Goal: Navigation & Orientation: Find specific page/section

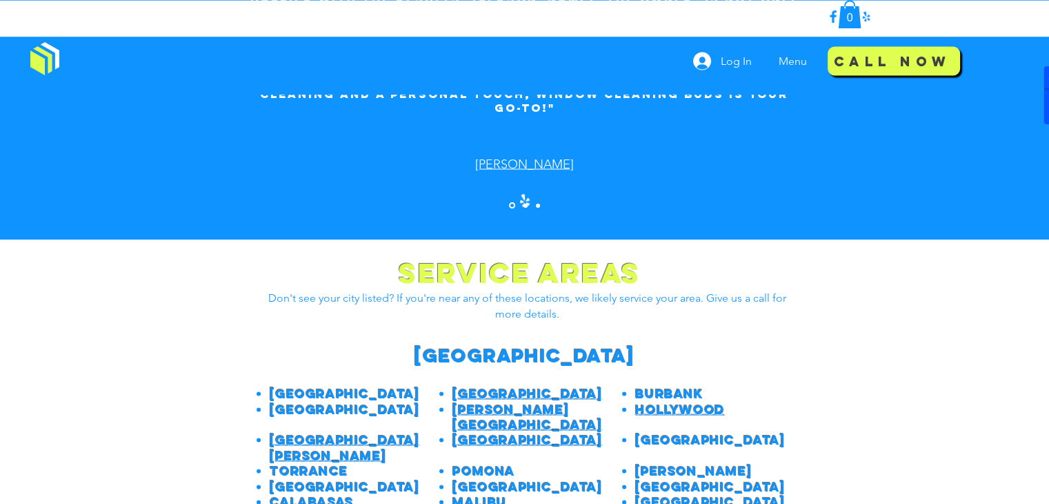
scroll to position [2641, 0]
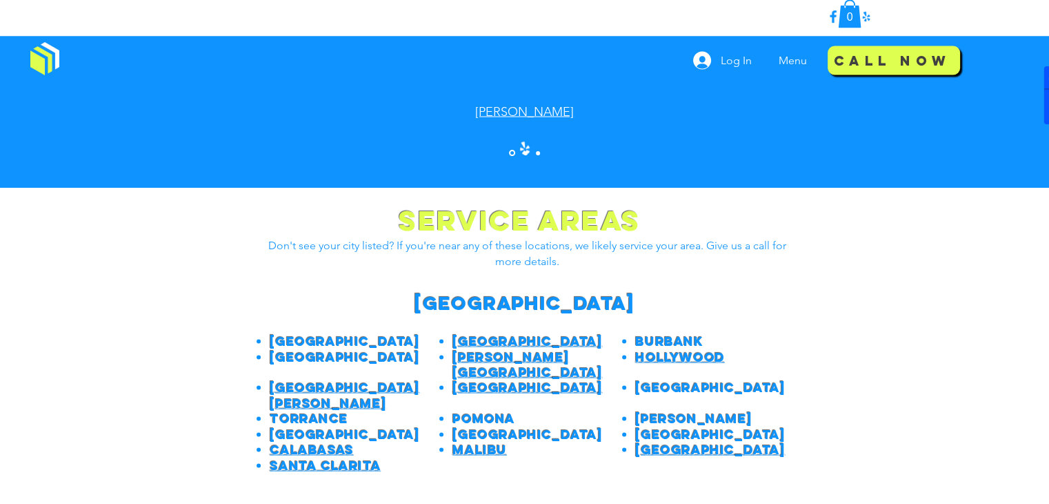
click at [662, 349] on span "Hollywood" at bounding box center [679, 357] width 89 height 16
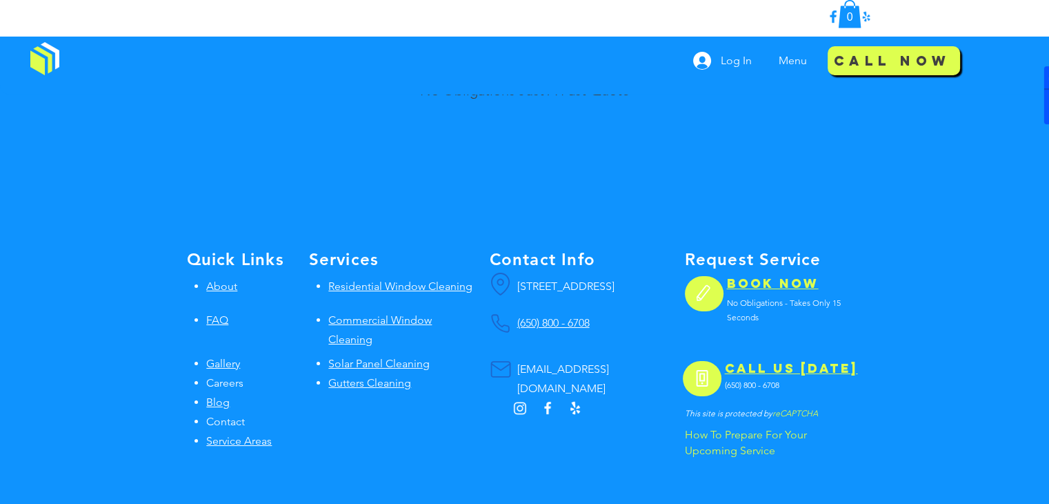
scroll to position [5004, 0]
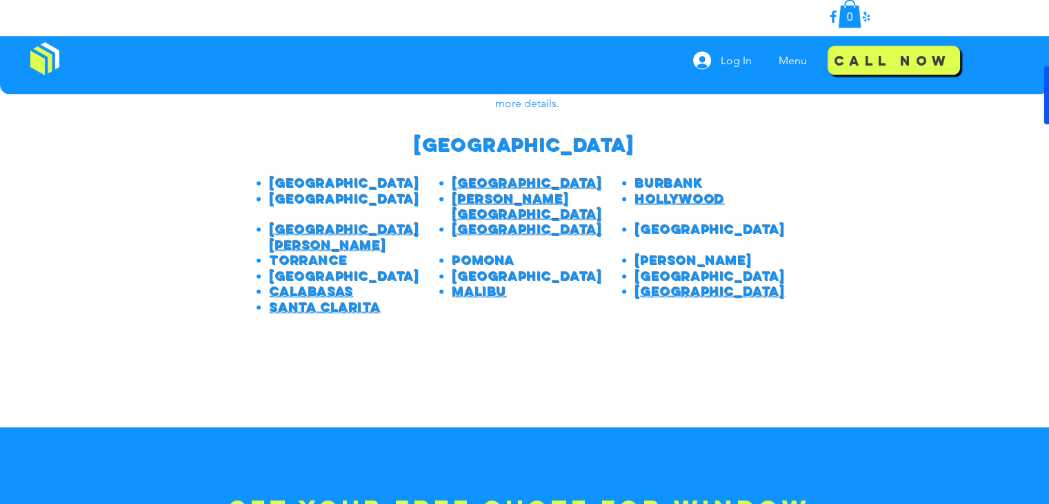
scroll to position [2795, 0]
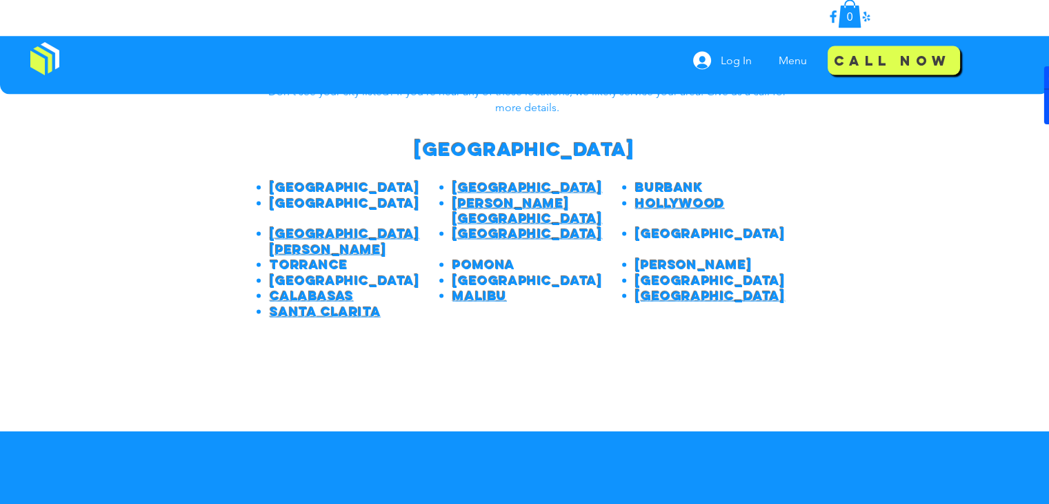
click at [495, 195] on span "[PERSON_NAME][GEOGRAPHIC_DATA]" at bounding box center [528, 210] width 150 height 31
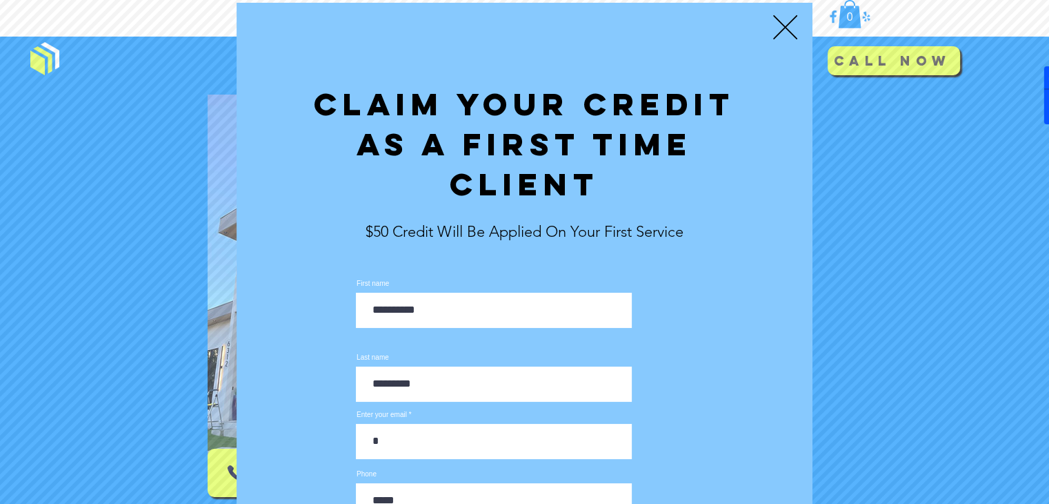
click at [784, 23] on icon "Back to site" at bounding box center [785, 27] width 24 height 24
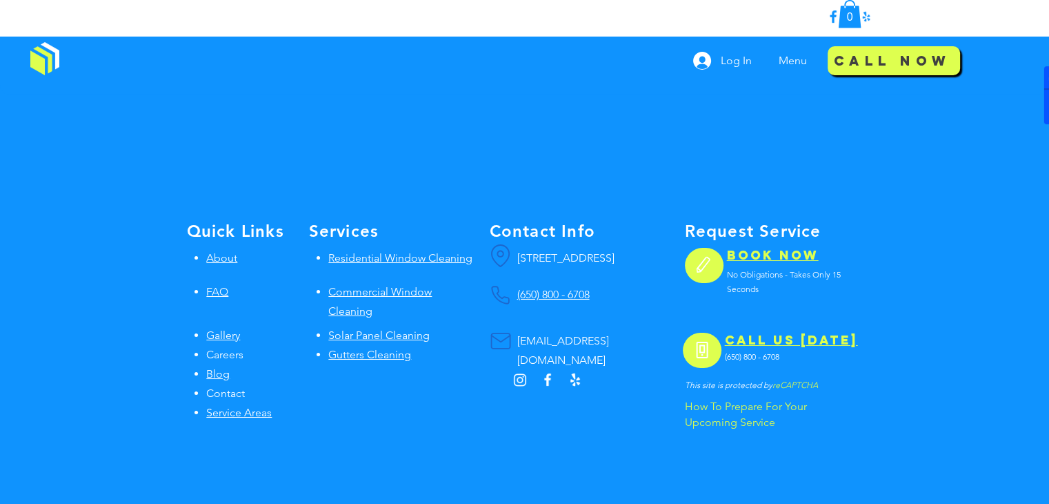
scroll to position [5080, 0]
